Goal: Information Seeking & Learning: Learn about a topic

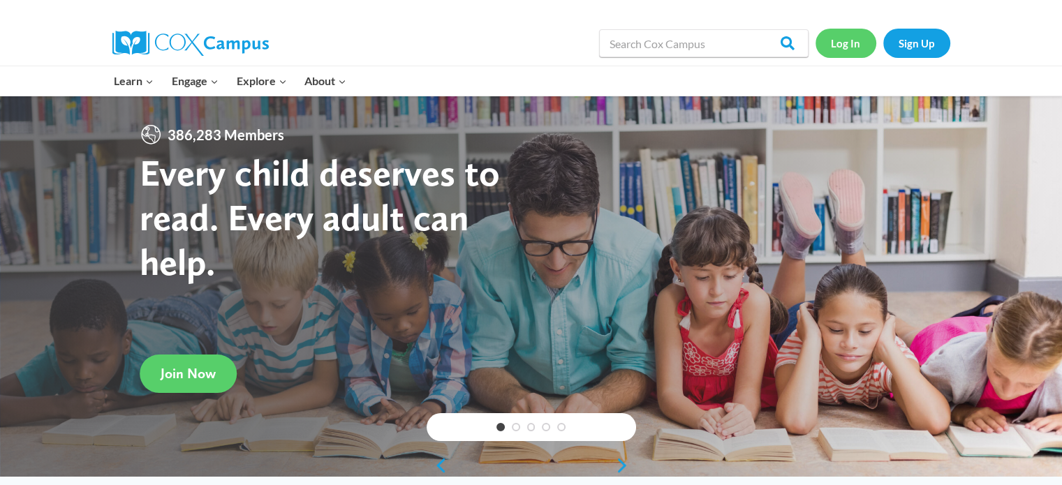
click at [854, 31] on link "Log In" at bounding box center [845, 43] width 61 height 29
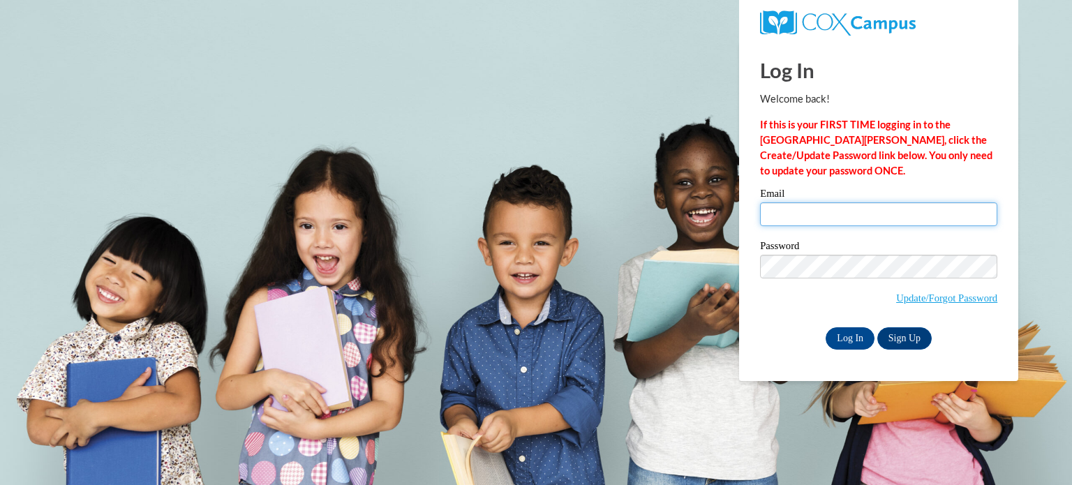
click at [847, 207] on input "Email" at bounding box center [878, 214] width 237 height 24
type input "[EMAIL_ADDRESS][PERSON_NAME][DOMAIN_NAME]"
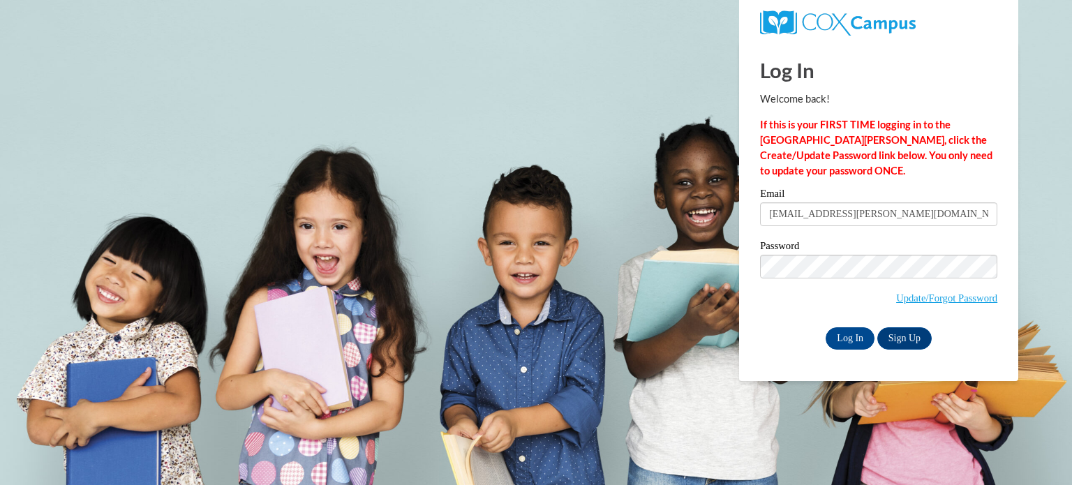
click at [790, 279] on span "Update/Forgot Password" at bounding box center [878, 284] width 237 height 58
click at [863, 338] on input "Log In" at bounding box center [850, 338] width 49 height 22
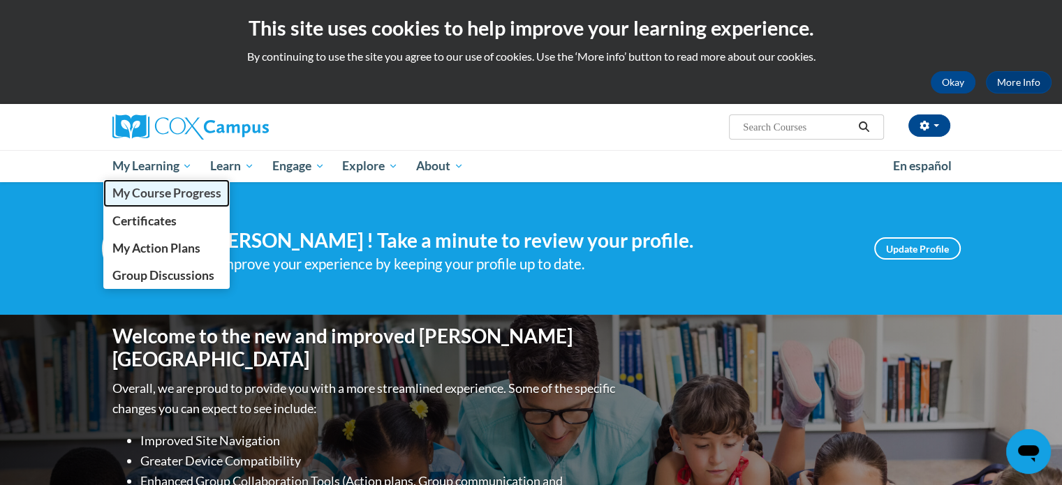
click at [184, 195] on span "My Course Progress" at bounding box center [166, 193] width 109 height 15
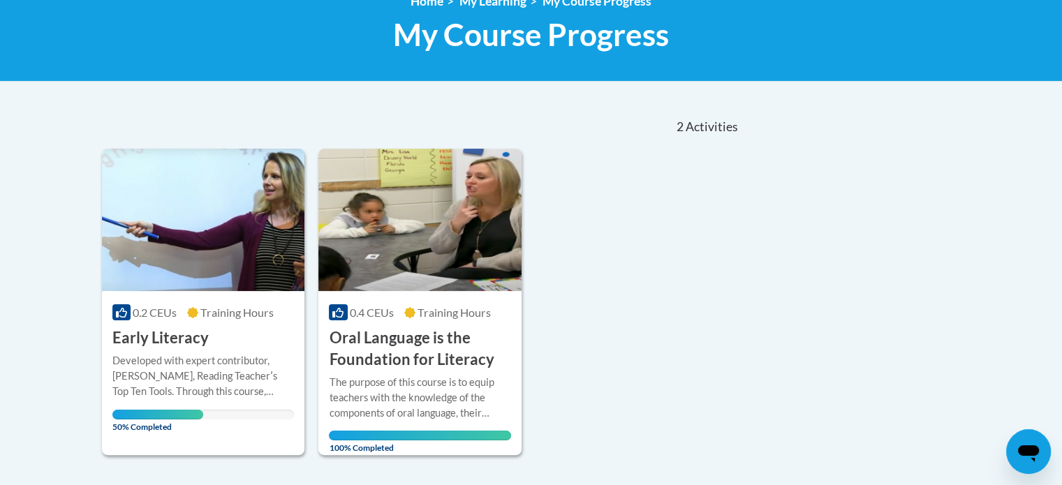
scroll to position [279, 0]
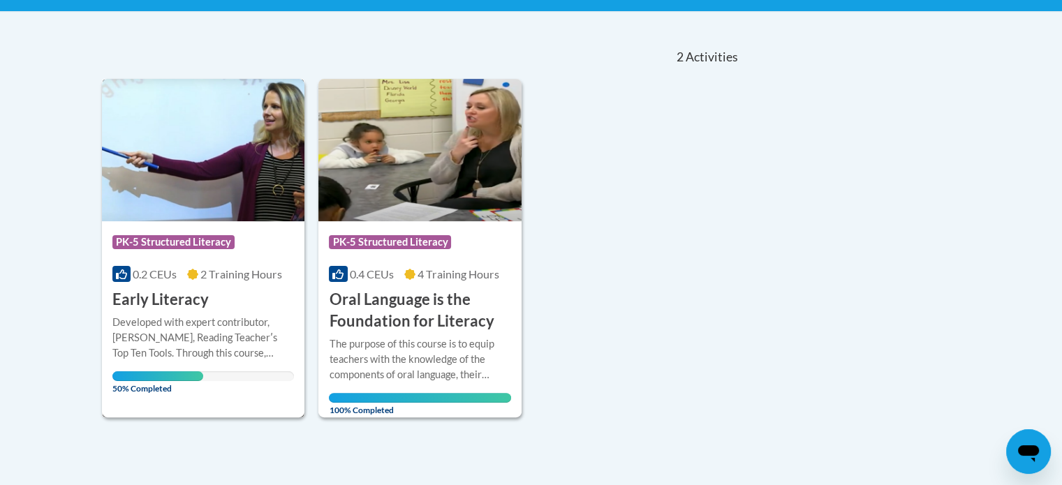
click at [198, 290] on h3 "Early Literacy" at bounding box center [160, 300] width 96 height 22
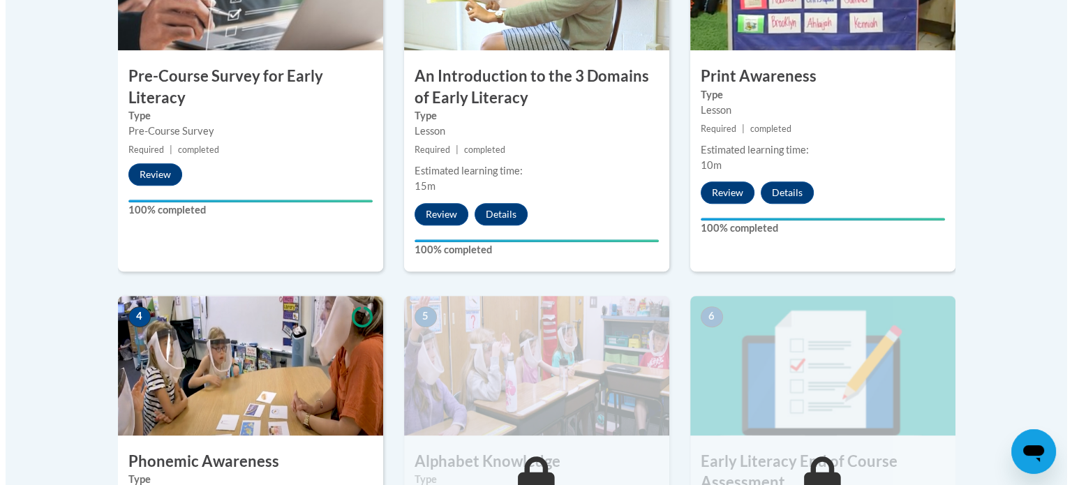
scroll to position [838, 0]
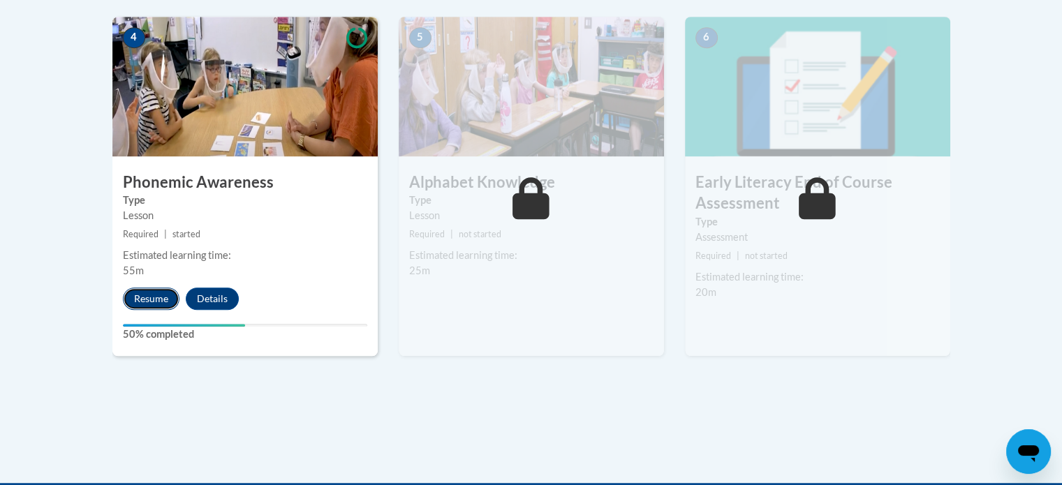
click at [167, 290] on button "Resume" at bounding box center [151, 299] width 57 height 22
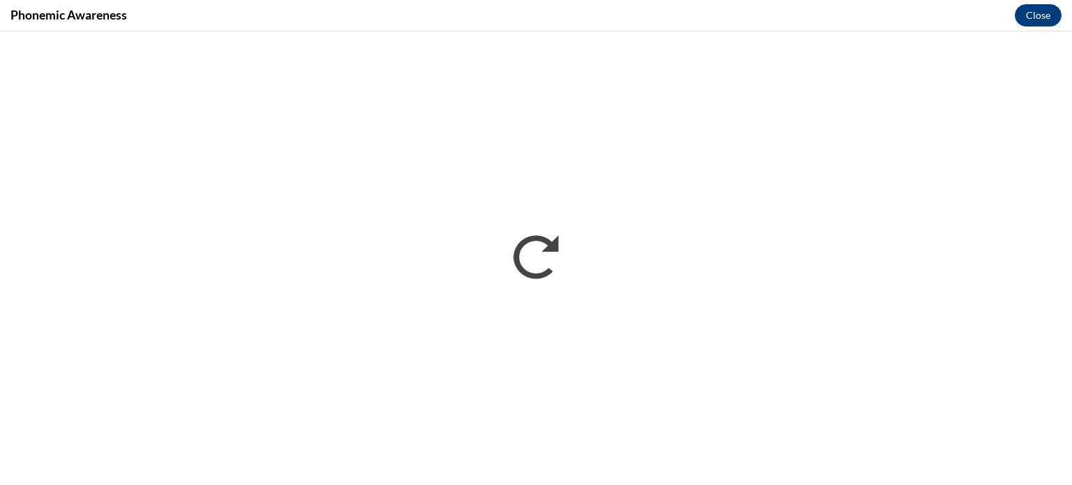
scroll to position [0, 0]
